Goal: Check status: Check status

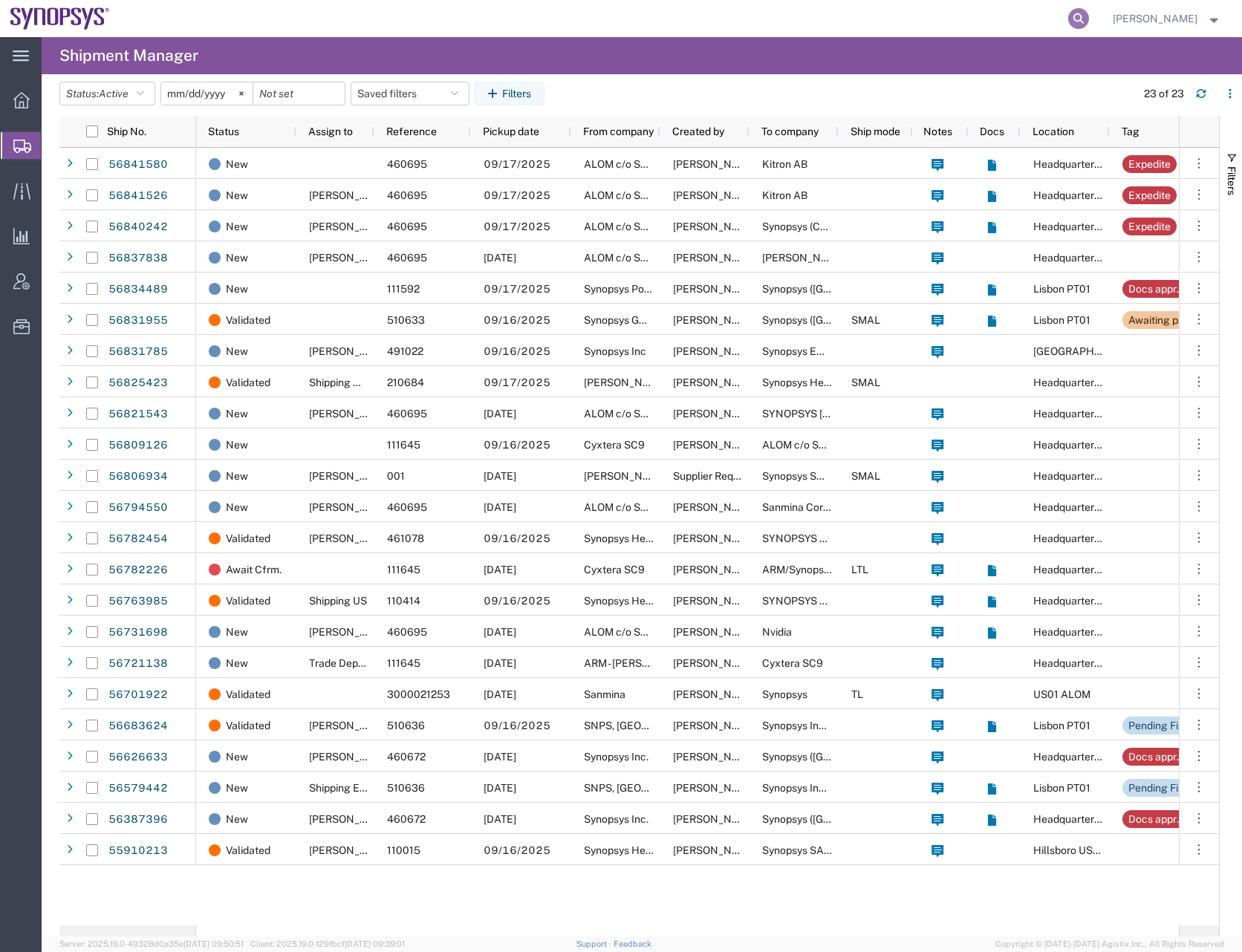
click at [1088, 19] on icon at bounding box center [1078, 18] width 21 height 21
click at [676, 17] on input "search" at bounding box center [842, 18] width 451 height 36
paste input "56419629"
type input "56419629"
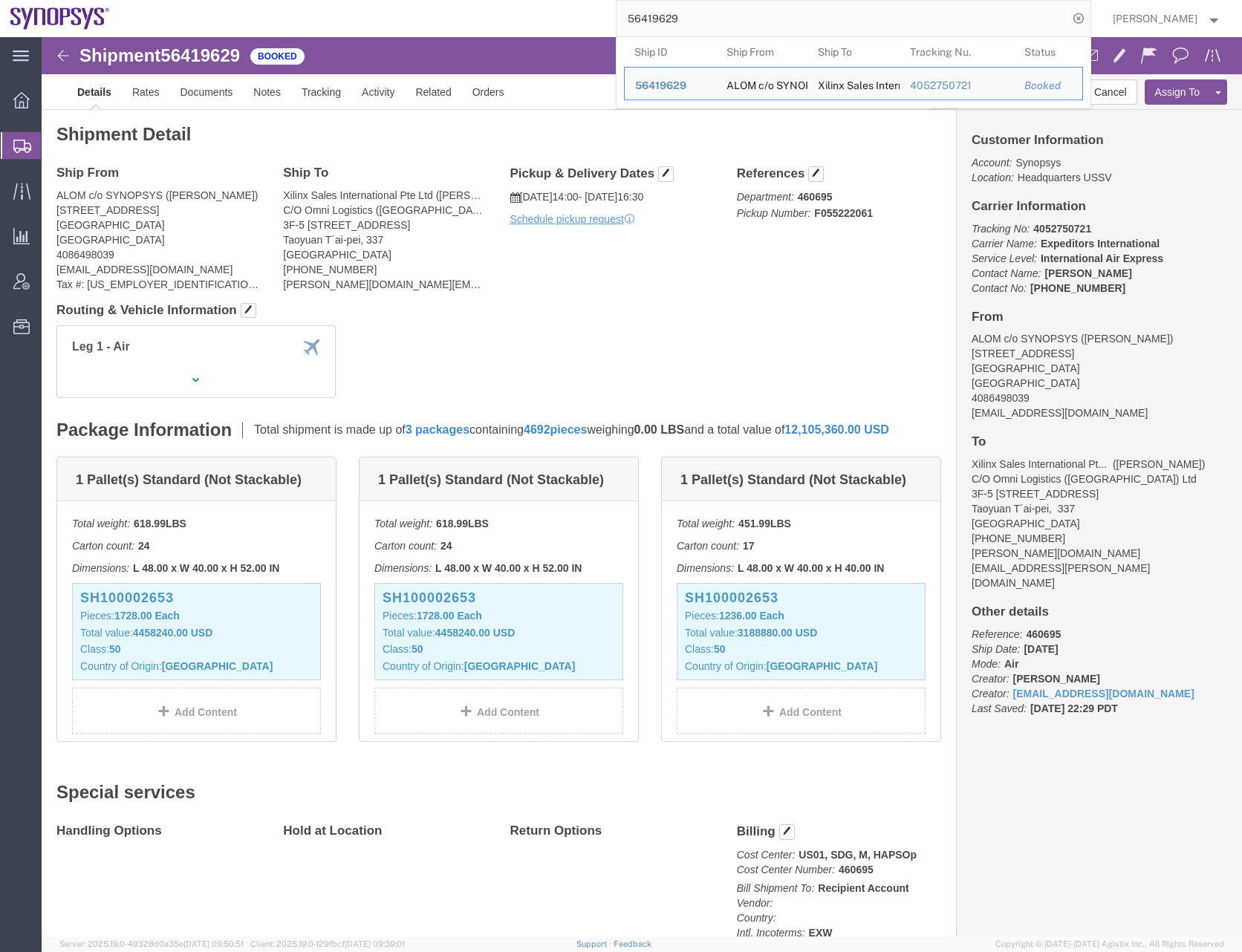
click div "Shipment Detail Ship From ALOM c/o SYNOPSYS ([PERSON_NAME]) [STREET_ADDRESS] [G…"
